Goal: Information Seeking & Learning: Learn about a topic

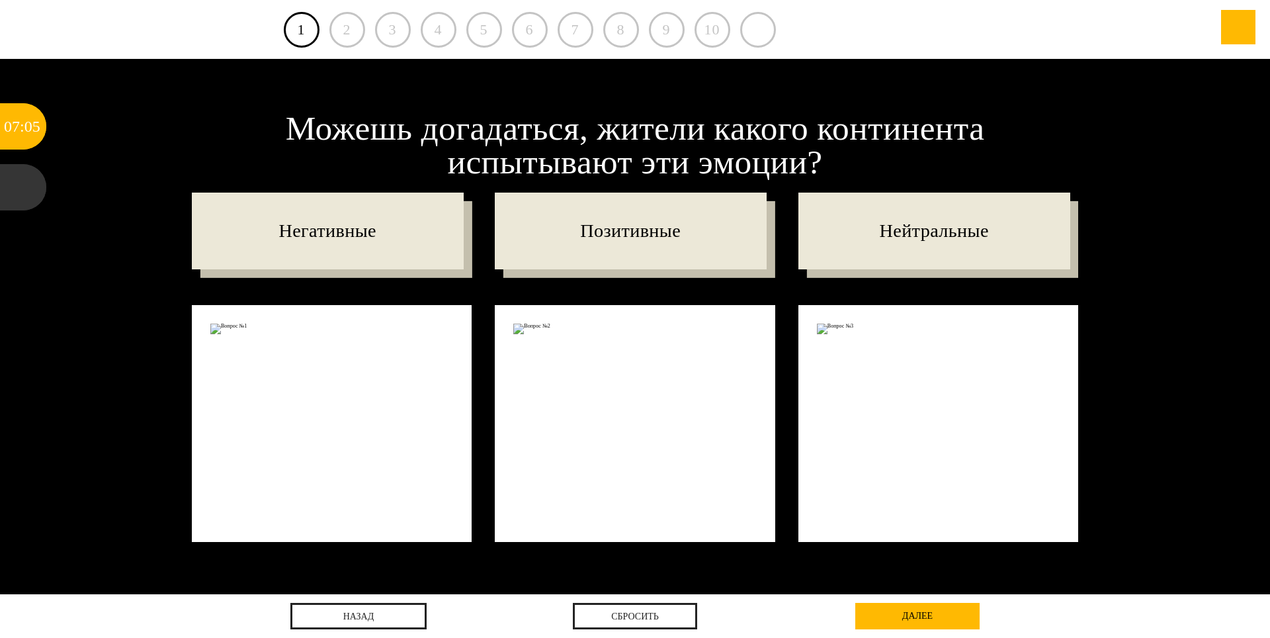
click at [347, 474] on div at bounding box center [332, 423] width 281 height 237
click at [351, 39] on div "2" at bounding box center [348, 30] width 36 height 36
click at [885, 613] on div "далее" at bounding box center [918, 616] width 124 height 26
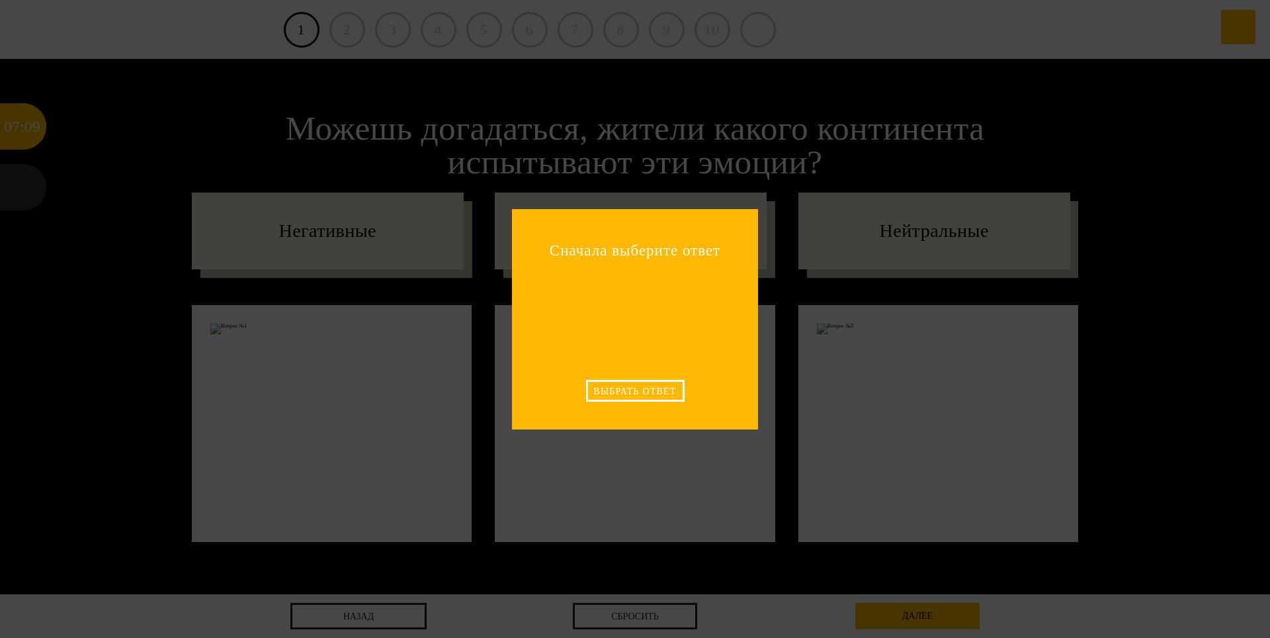
click at [655, 390] on div "Выбрать ответ" at bounding box center [635, 391] width 99 height 22
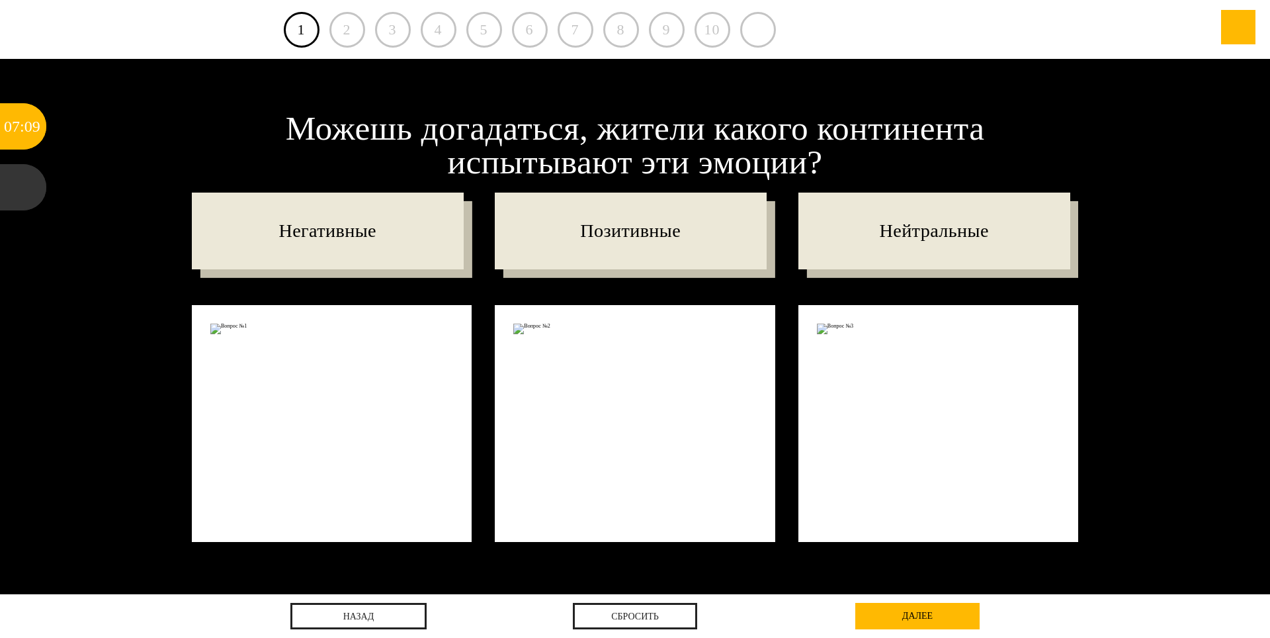
click at [601, 394] on div at bounding box center [635, 423] width 281 height 237
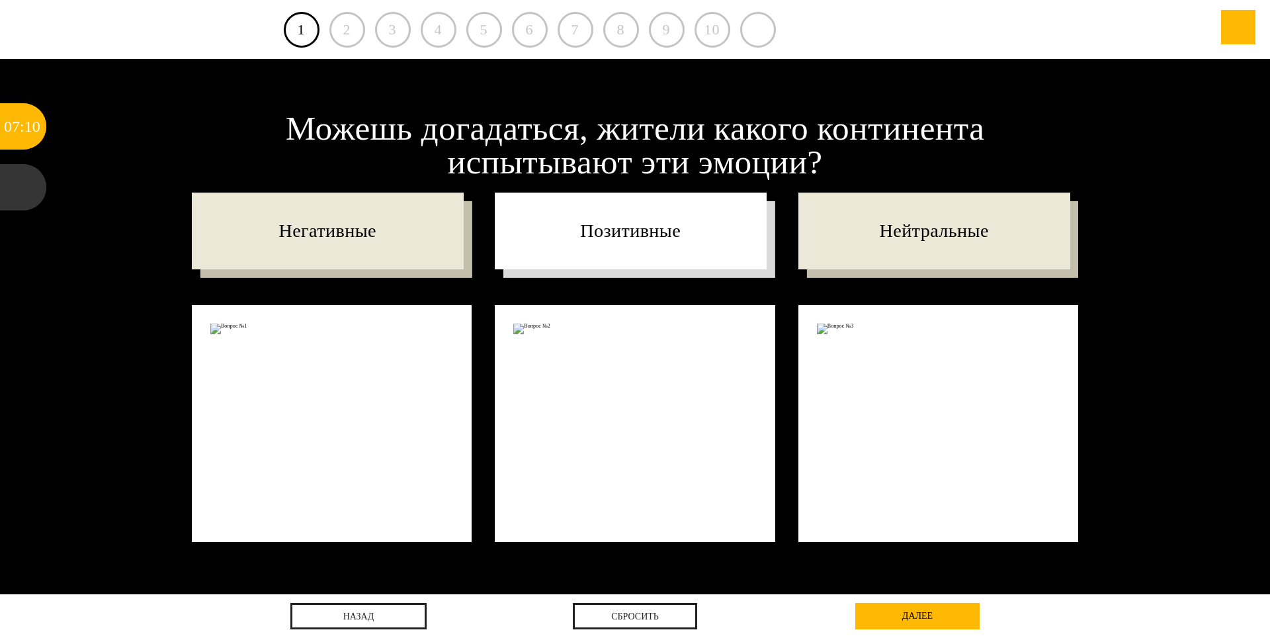
click at [615, 253] on p "Позитивные" at bounding box center [631, 231] width 272 height 77
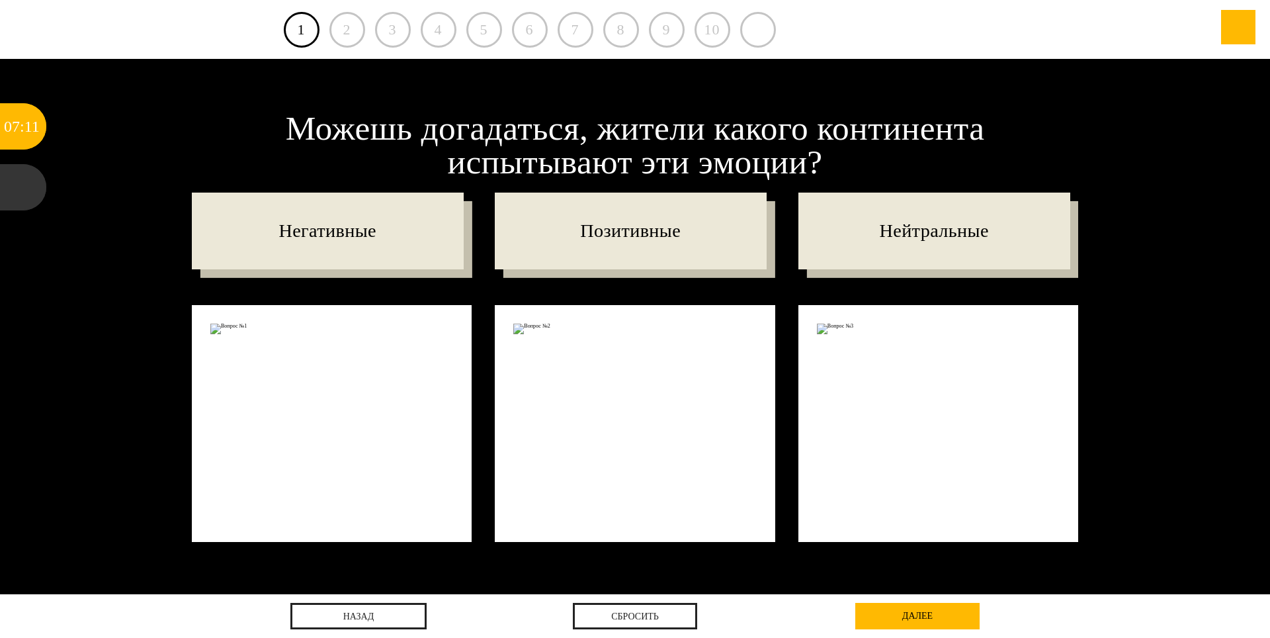
click at [881, 613] on div "далее" at bounding box center [918, 616] width 124 height 26
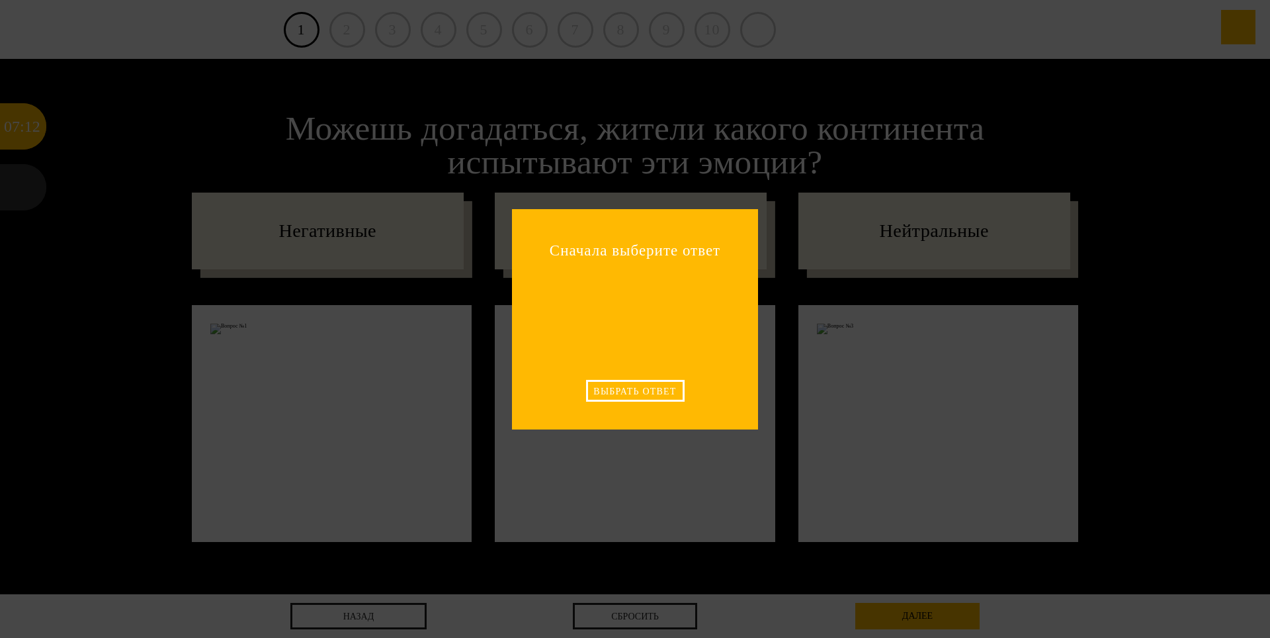
click at [639, 392] on div "Выбрать ответ" at bounding box center [635, 391] width 99 height 22
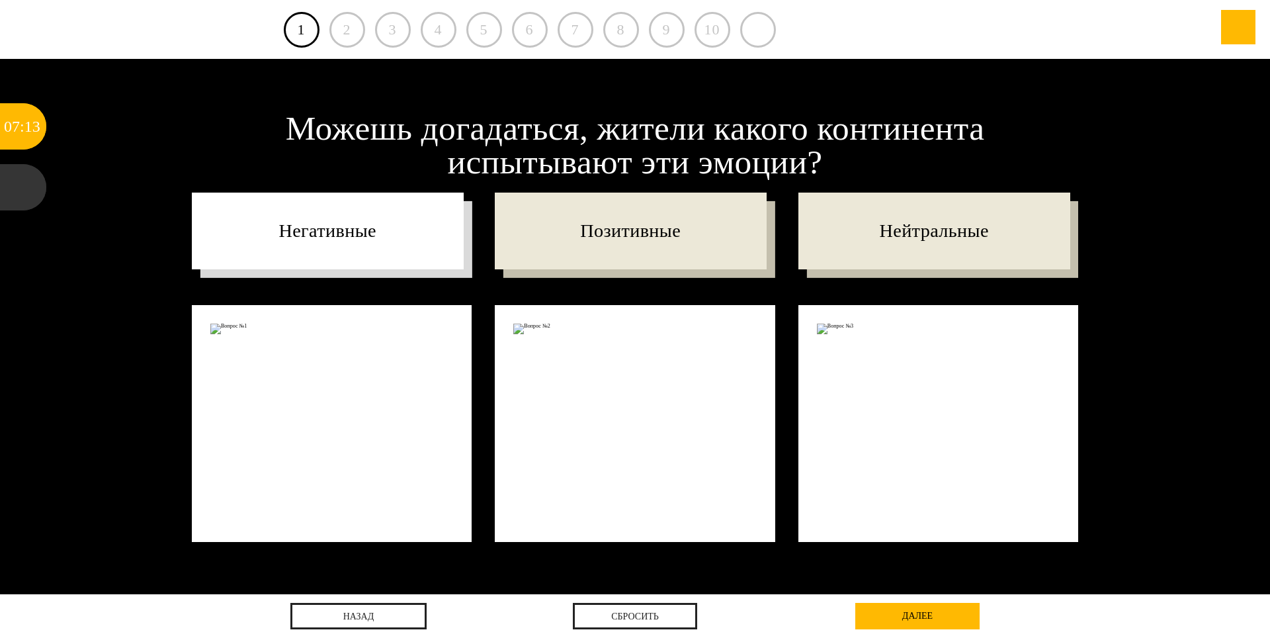
click at [335, 226] on p "Негативные" at bounding box center [328, 231] width 272 height 77
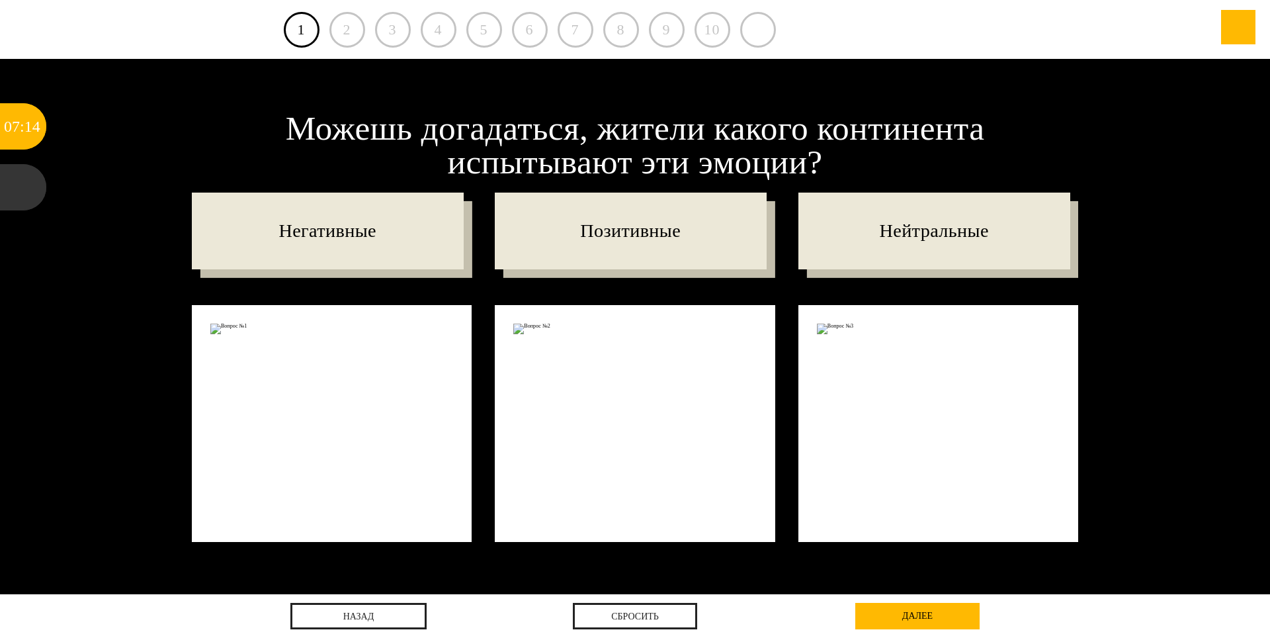
click at [335, 420] on div at bounding box center [332, 423] width 281 height 237
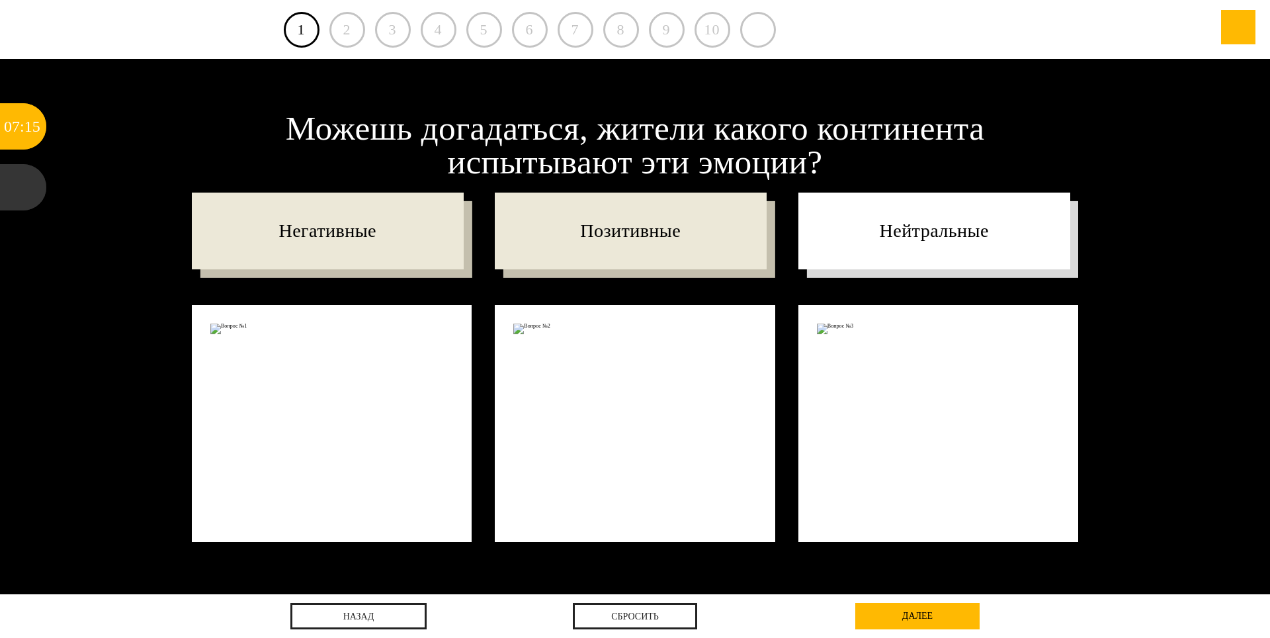
click at [931, 208] on p "Нейтральные" at bounding box center [935, 231] width 272 height 77
